Goal: Information Seeking & Learning: Learn about a topic

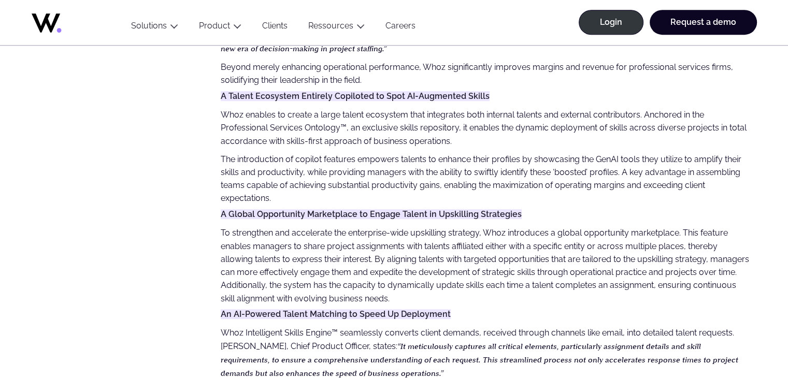
scroll to position [622, 0]
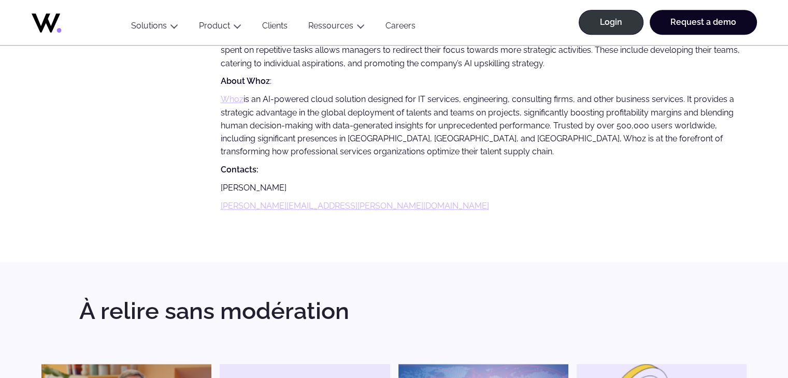
scroll to position [984, 0]
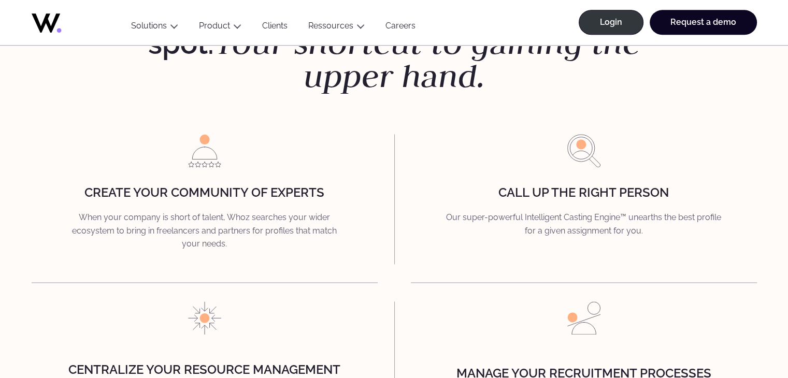
scroll to position [1347, 0]
